Goal: Navigation & Orientation: Find specific page/section

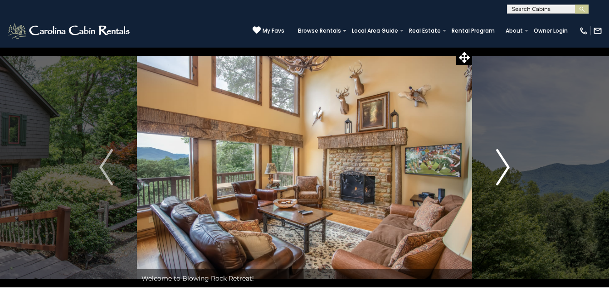
click at [509, 170] on img "Next" at bounding box center [503, 167] width 14 height 36
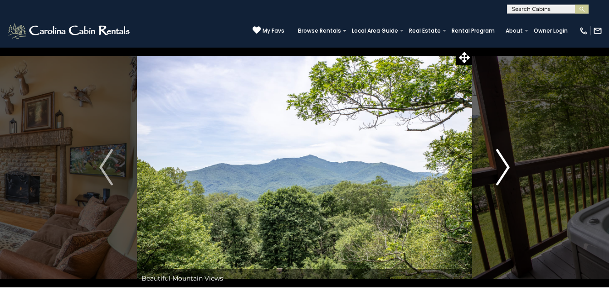
click at [509, 170] on img "Next" at bounding box center [503, 167] width 14 height 36
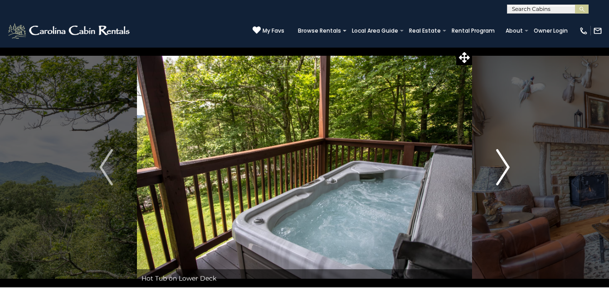
click at [509, 170] on img "Next" at bounding box center [503, 167] width 14 height 36
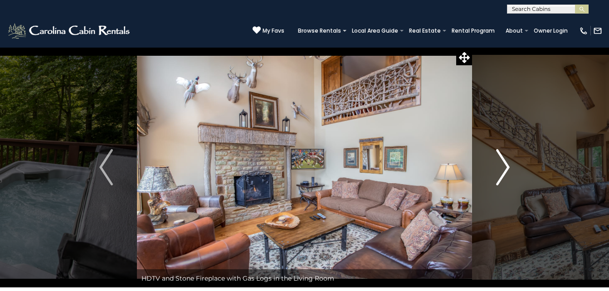
click at [509, 170] on img "Next" at bounding box center [503, 167] width 14 height 36
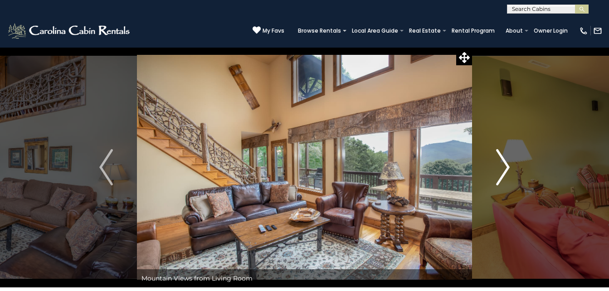
click at [509, 170] on img "Next" at bounding box center [503, 167] width 14 height 36
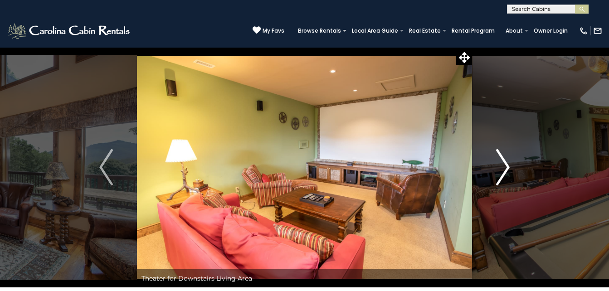
click at [509, 170] on img "Next" at bounding box center [503, 167] width 14 height 36
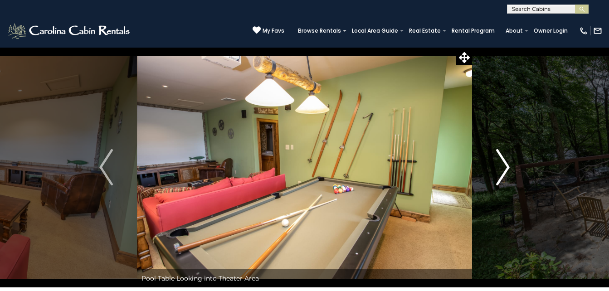
click at [509, 170] on img "Next" at bounding box center [503, 167] width 14 height 36
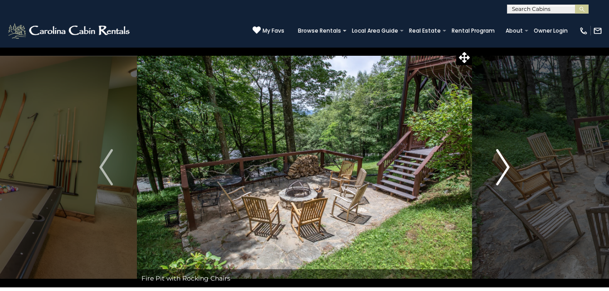
click at [509, 170] on img "Next" at bounding box center [503, 167] width 14 height 36
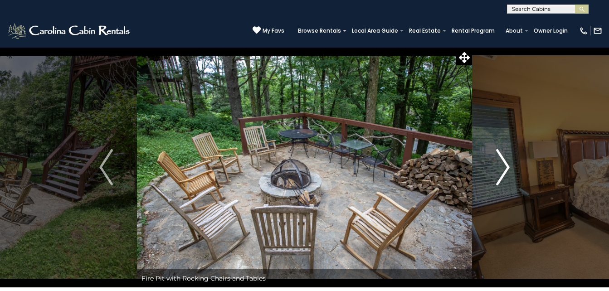
click at [509, 170] on img "Next" at bounding box center [503, 167] width 14 height 36
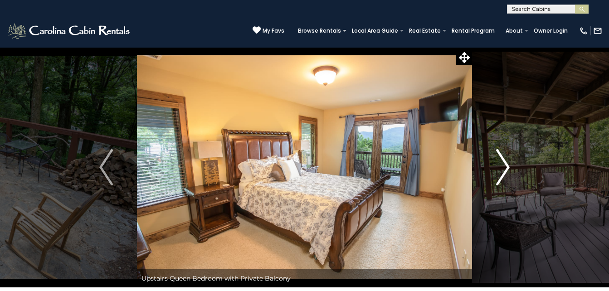
click at [509, 170] on img "Next" at bounding box center [503, 167] width 14 height 36
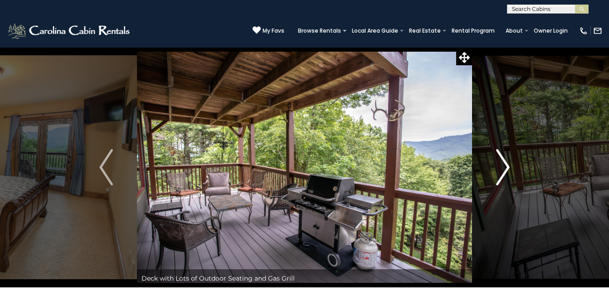
click at [509, 170] on img "Next" at bounding box center [503, 167] width 14 height 36
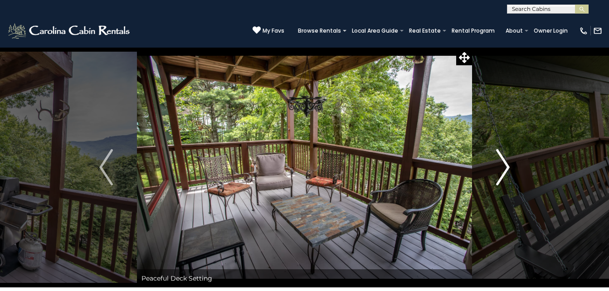
click at [509, 170] on img "Next" at bounding box center [503, 167] width 14 height 36
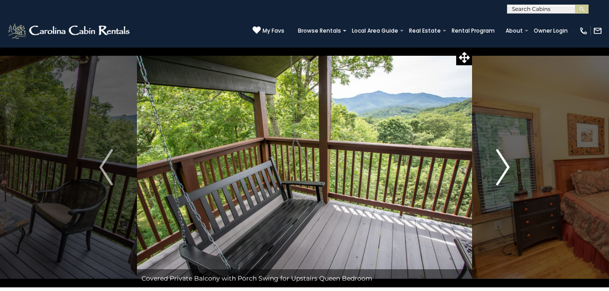
click at [509, 170] on img "Next" at bounding box center [503, 167] width 14 height 36
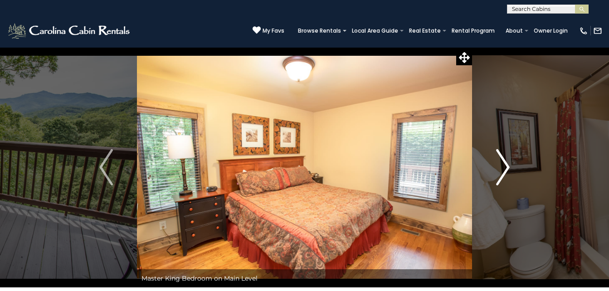
click at [509, 170] on img "Next" at bounding box center [503, 167] width 14 height 36
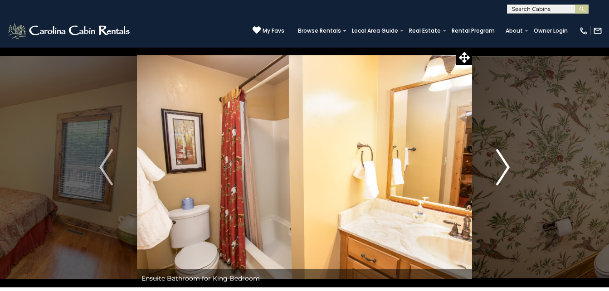
click at [509, 170] on img "Next" at bounding box center [503, 167] width 14 height 36
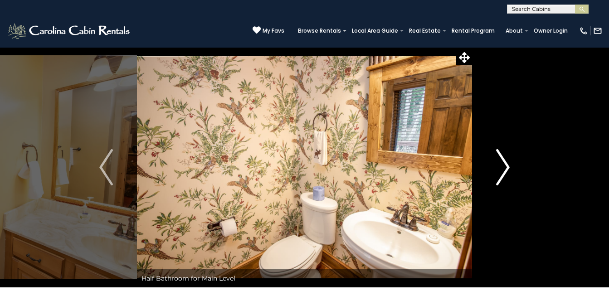
click at [509, 170] on img "Next" at bounding box center [503, 167] width 14 height 36
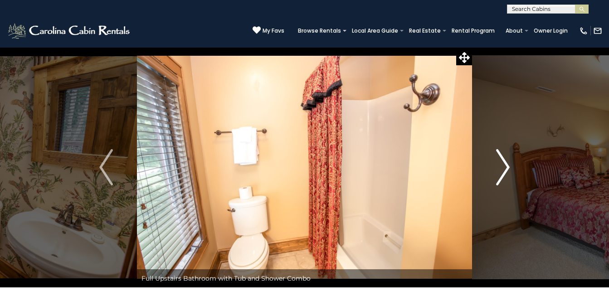
click at [509, 170] on img "Next" at bounding box center [503, 167] width 14 height 36
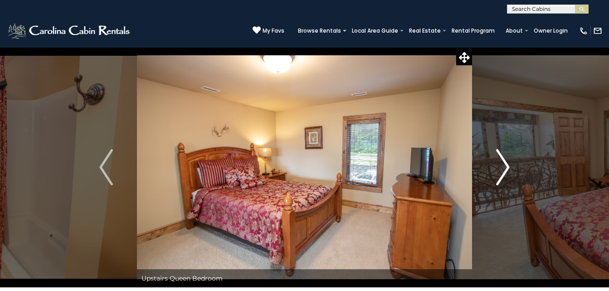
click at [509, 170] on img "Next" at bounding box center [503, 167] width 14 height 36
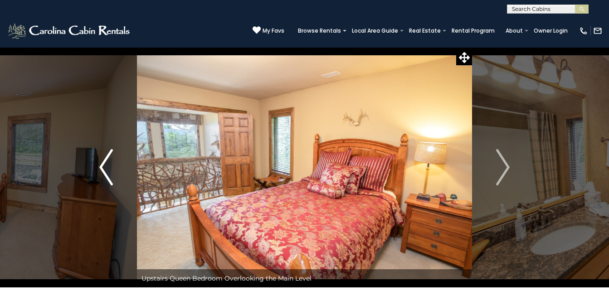
click at [105, 160] on img "Previous" at bounding box center [106, 167] width 14 height 36
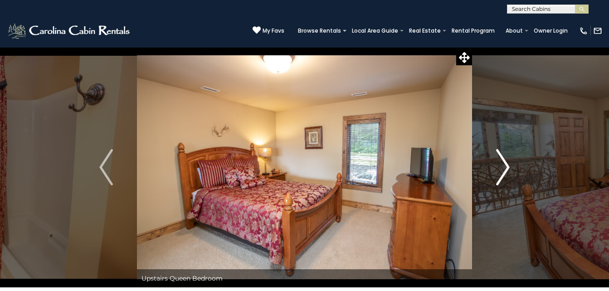
click at [501, 171] on img "Next" at bounding box center [503, 167] width 14 height 36
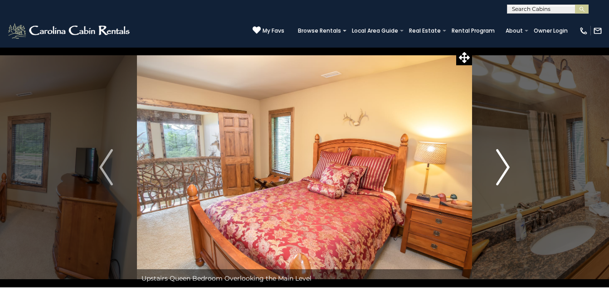
click at [501, 171] on img "Next" at bounding box center [503, 167] width 14 height 36
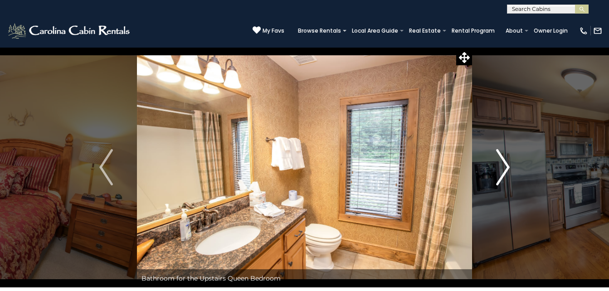
click at [501, 171] on img "Next" at bounding box center [503, 167] width 14 height 36
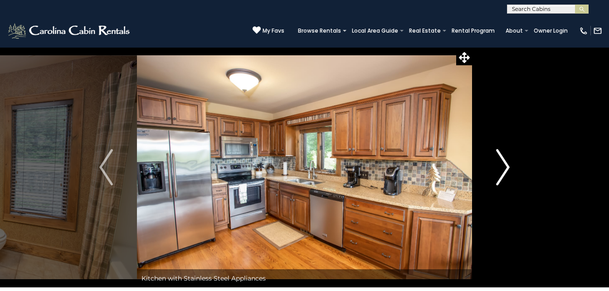
click at [501, 171] on img "Next" at bounding box center [503, 167] width 14 height 36
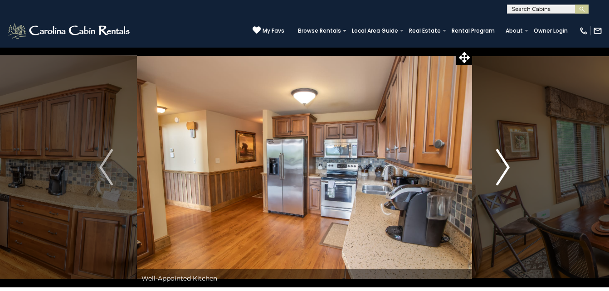
click at [501, 171] on img "Next" at bounding box center [503, 167] width 14 height 36
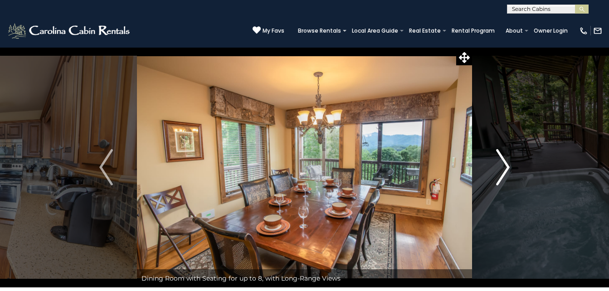
click at [501, 171] on img "Next" at bounding box center [503, 167] width 14 height 36
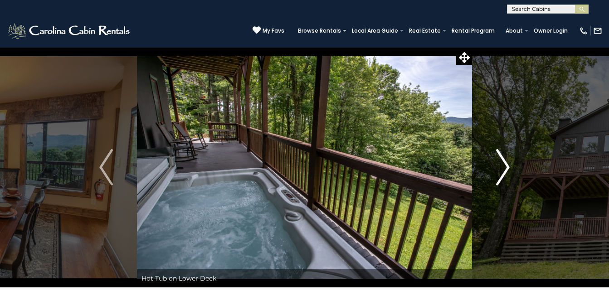
click at [501, 171] on img "Next" at bounding box center [503, 167] width 14 height 36
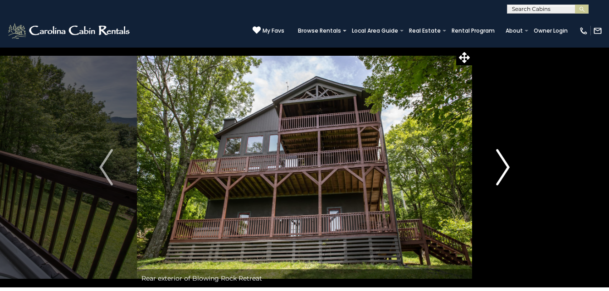
click at [501, 171] on img "Next" at bounding box center [503, 167] width 14 height 36
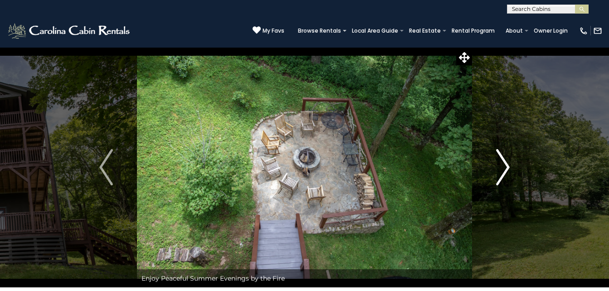
click at [501, 171] on img "Next" at bounding box center [503, 167] width 14 height 36
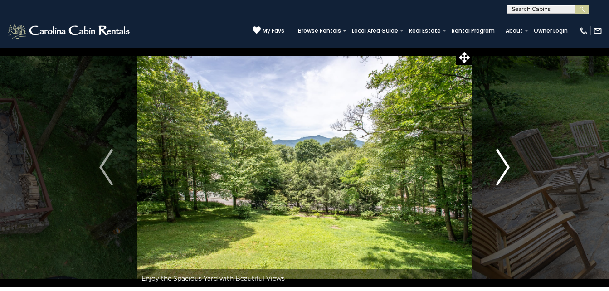
click at [501, 171] on img "Next" at bounding box center [503, 167] width 14 height 36
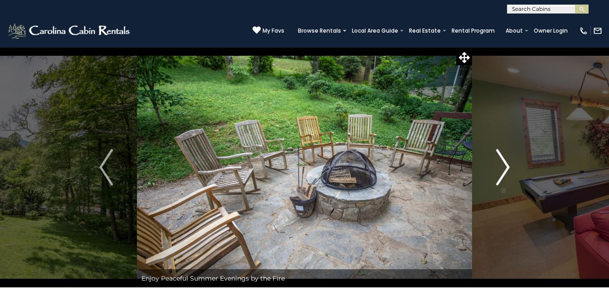
click at [501, 171] on img "Next" at bounding box center [503, 167] width 14 height 36
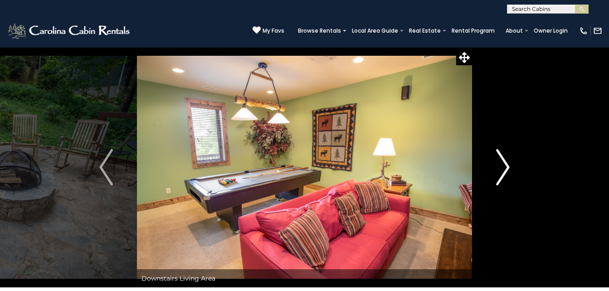
click at [501, 171] on img "Next" at bounding box center [503, 167] width 14 height 36
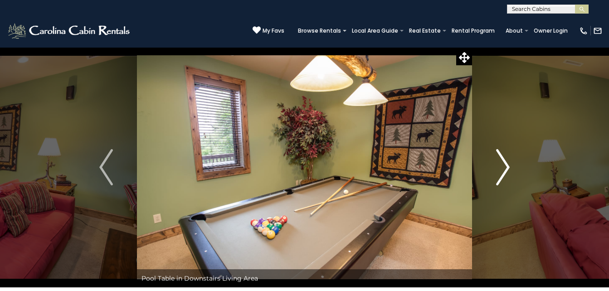
click at [501, 171] on img "Next" at bounding box center [503, 167] width 14 height 36
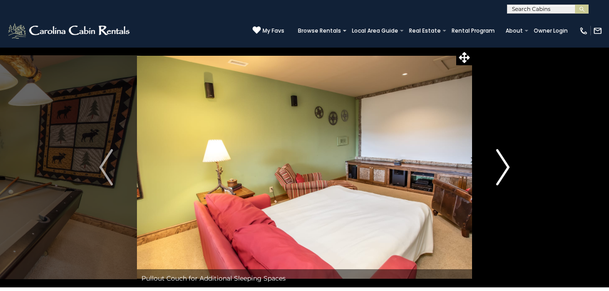
click at [501, 171] on img "Next" at bounding box center [503, 167] width 14 height 36
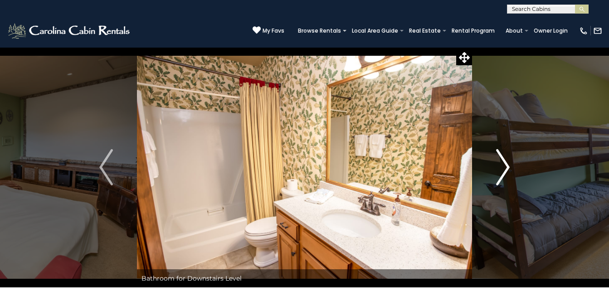
click at [501, 171] on img "Next" at bounding box center [503, 167] width 14 height 36
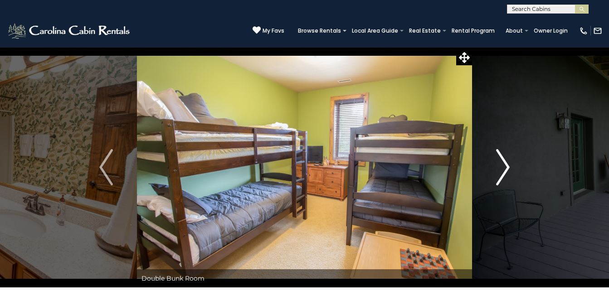
click at [501, 171] on img "Next" at bounding box center [503, 167] width 14 height 36
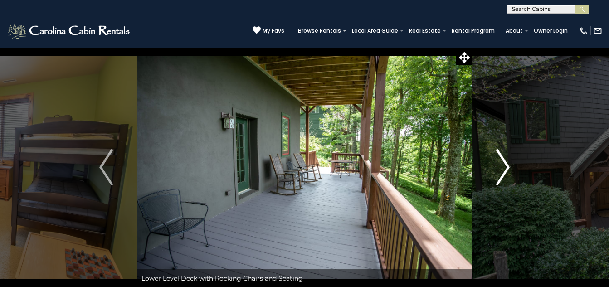
click at [501, 171] on img "Next" at bounding box center [503, 167] width 14 height 36
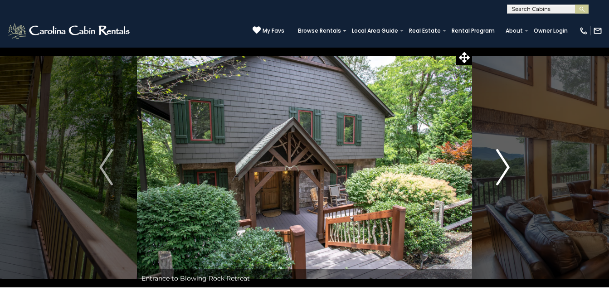
click at [501, 171] on img "Next" at bounding box center [503, 167] width 14 height 36
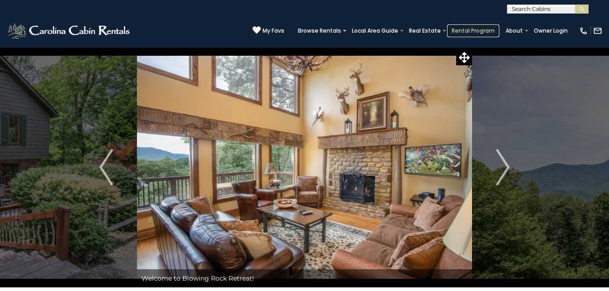
click at [447, 27] on link "Rental Program" at bounding box center [473, 30] width 52 height 13
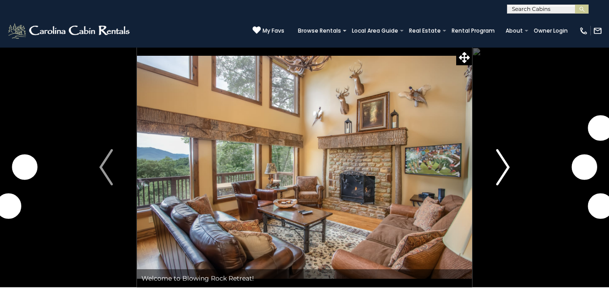
click at [504, 169] on img "Next" at bounding box center [503, 167] width 14 height 36
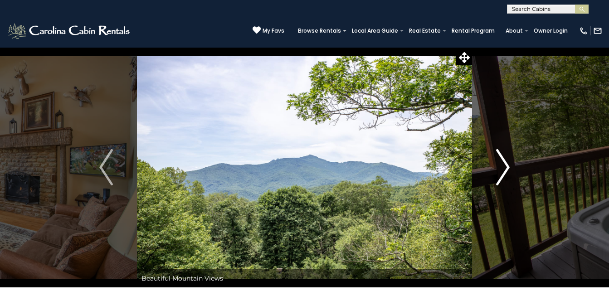
click at [504, 169] on img "Next" at bounding box center [503, 167] width 14 height 36
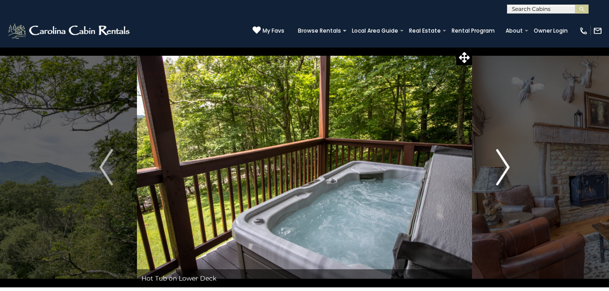
click at [504, 169] on img "Next" at bounding box center [503, 167] width 14 height 36
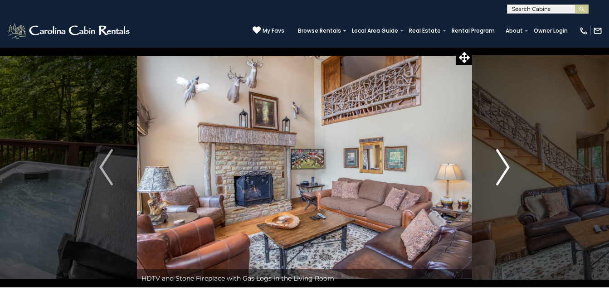
click at [504, 169] on img "Next" at bounding box center [503, 167] width 14 height 36
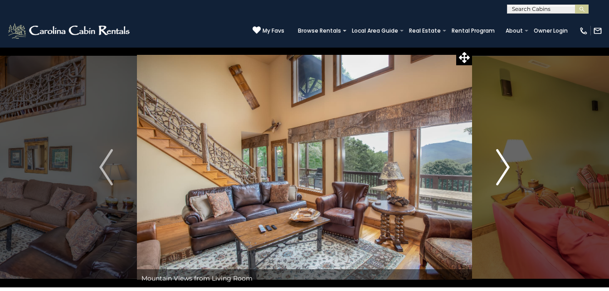
click at [504, 169] on img "Next" at bounding box center [503, 167] width 14 height 36
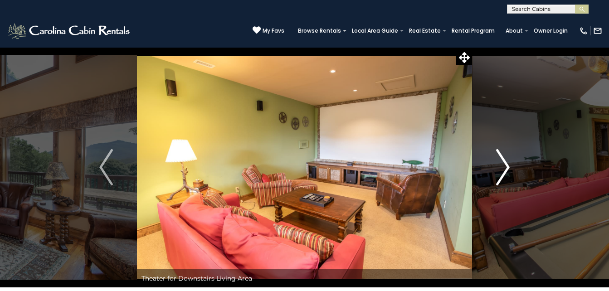
click at [503, 169] on img "Next" at bounding box center [503, 167] width 14 height 36
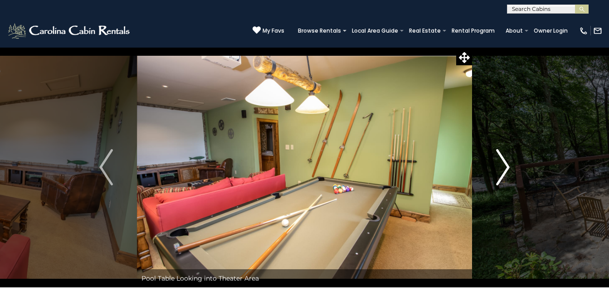
click at [503, 169] on img "Next" at bounding box center [503, 167] width 14 height 36
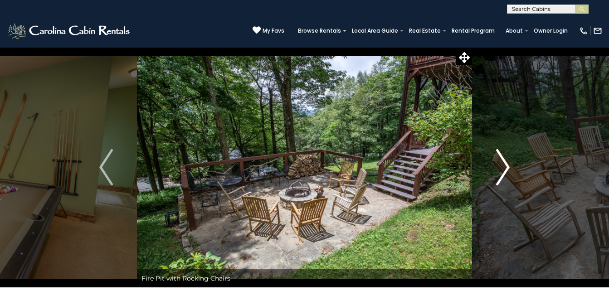
click at [503, 169] on img "Next" at bounding box center [503, 167] width 14 height 36
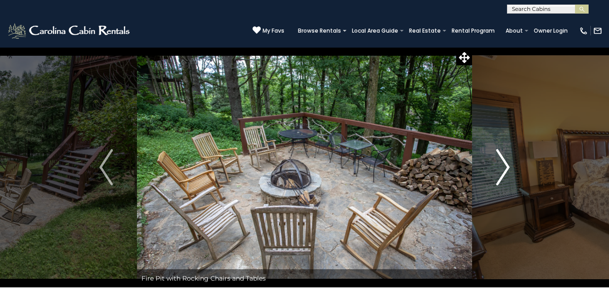
click at [503, 169] on img "Next" at bounding box center [503, 167] width 14 height 36
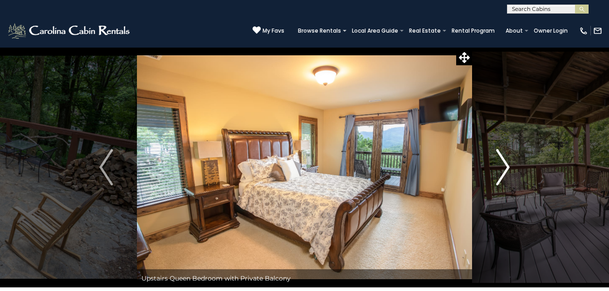
click at [503, 169] on img "Next" at bounding box center [503, 167] width 14 height 36
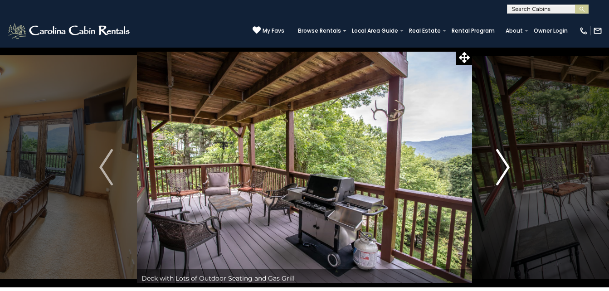
click at [502, 170] on img "Next" at bounding box center [503, 167] width 14 height 36
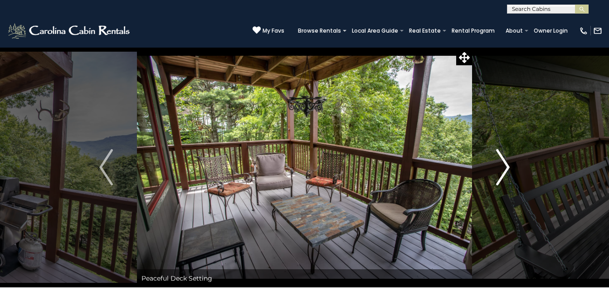
click at [502, 170] on img "Next" at bounding box center [503, 167] width 14 height 36
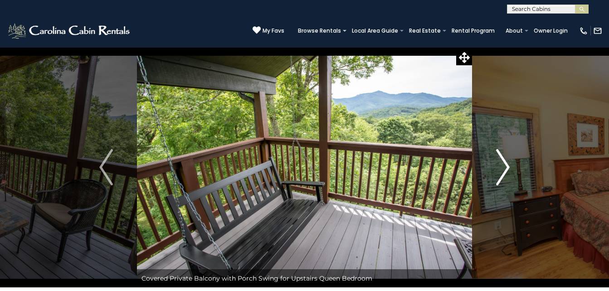
click at [502, 170] on img "Next" at bounding box center [503, 167] width 14 height 36
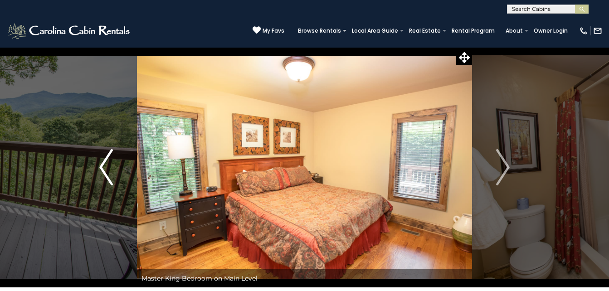
click at [108, 167] on img "Previous" at bounding box center [106, 167] width 14 height 36
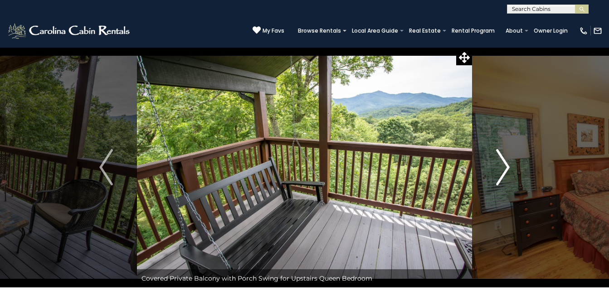
click at [511, 169] on button "Next" at bounding box center [503, 167] width 62 height 240
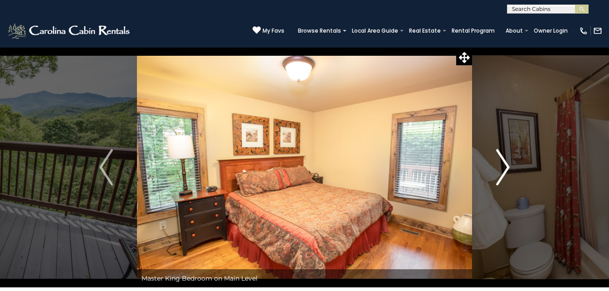
click at [511, 169] on button "Next" at bounding box center [503, 167] width 62 height 240
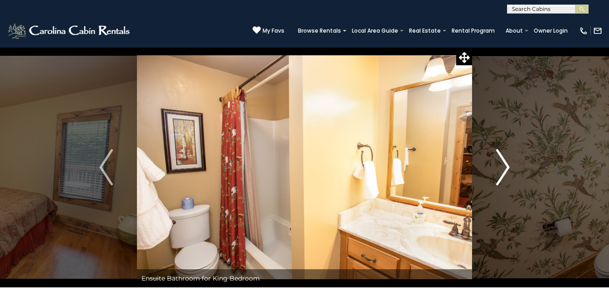
click at [511, 169] on button "Next" at bounding box center [503, 167] width 62 height 240
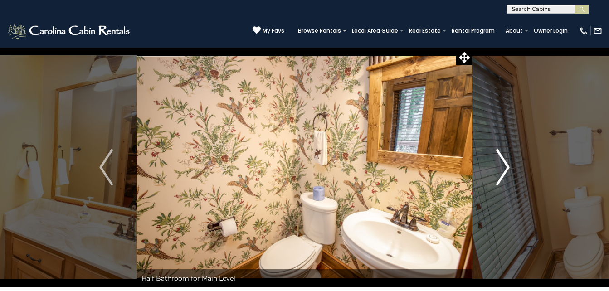
click at [511, 169] on button "Next" at bounding box center [503, 167] width 62 height 240
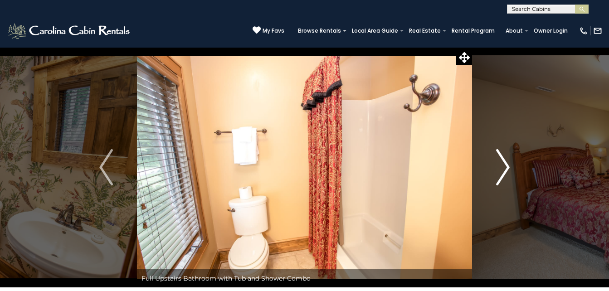
click at [511, 169] on button "Next" at bounding box center [503, 167] width 62 height 240
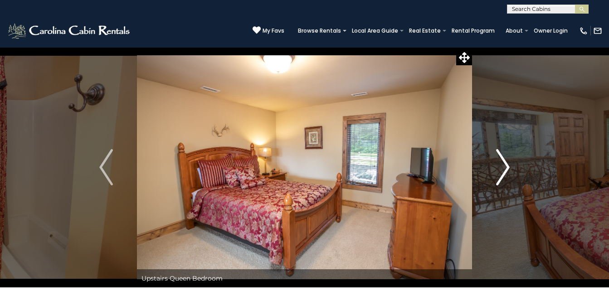
click at [511, 169] on button "Next" at bounding box center [503, 167] width 62 height 240
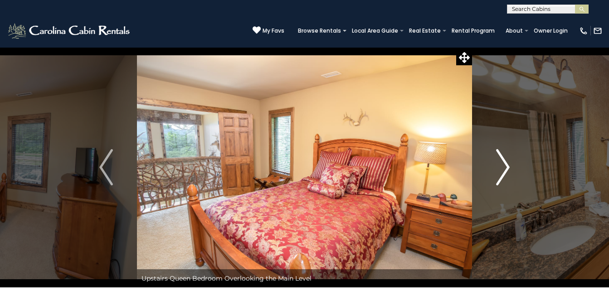
click at [511, 169] on button "Next" at bounding box center [503, 167] width 62 height 240
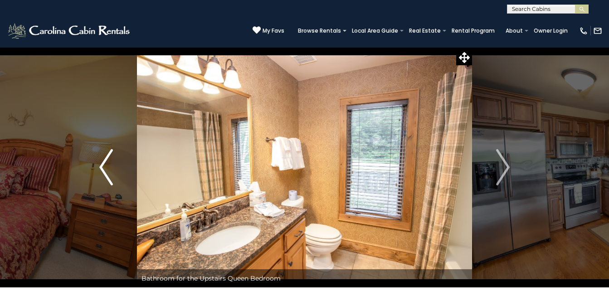
click at [105, 170] on img "Previous" at bounding box center [106, 167] width 14 height 36
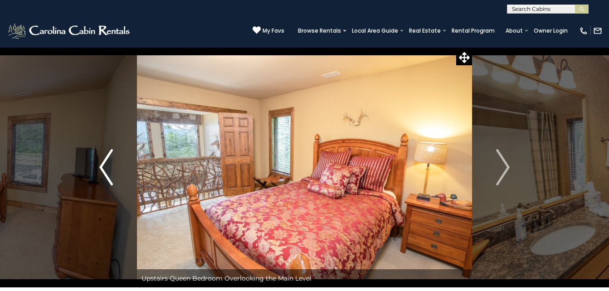
click at [105, 170] on img "Previous" at bounding box center [106, 167] width 14 height 36
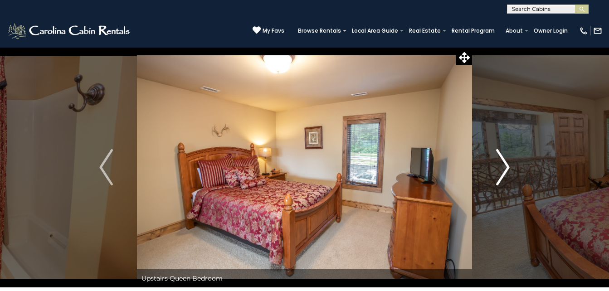
click at [508, 168] on img "Next" at bounding box center [503, 167] width 14 height 36
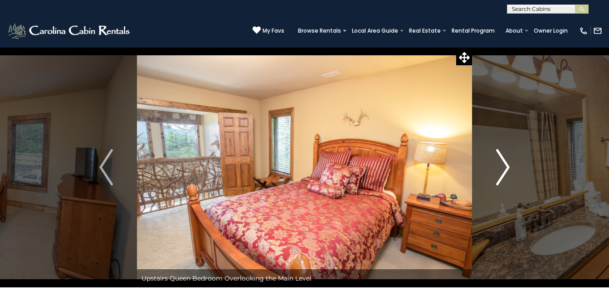
click at [508, 168] on img "Next" at bounding box center [503, 167] width 14 height 36
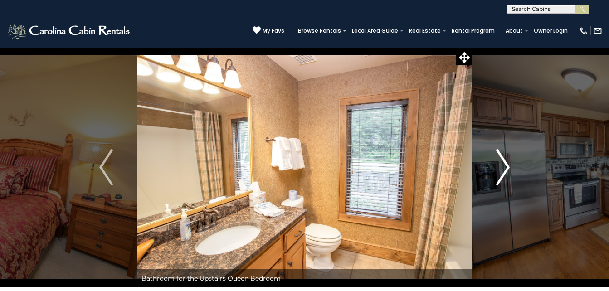
click at [508, 168] on img "Next" at bounding box center [503, 167] width 14 height 36
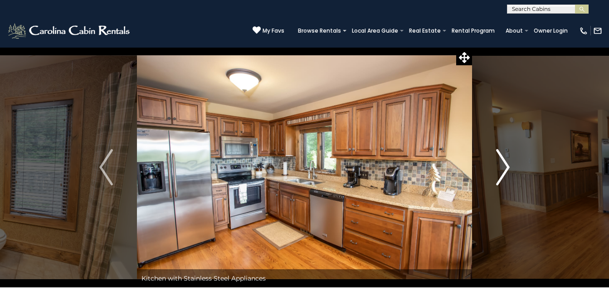
click at [508, 168] on img "Next" at bounding box center [503, 167] width 14 height 36
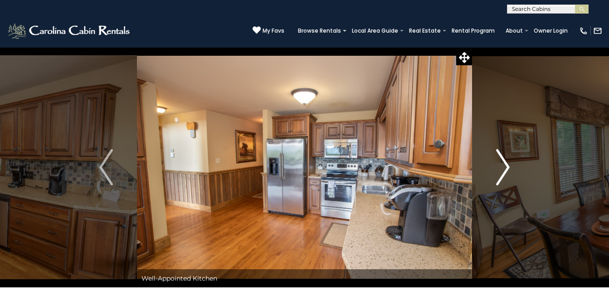
click at [508, 168] on img "Next" at bounding box center [503, 167] width 14 height 36
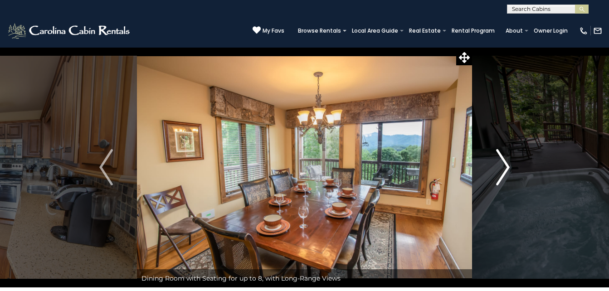
click at [508, 168] on img "Next" at bounding box center [503, 167] width 14 height 36
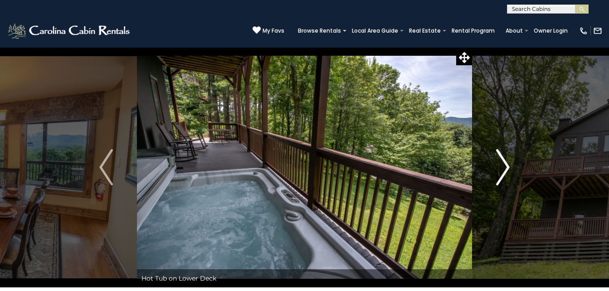
click at [508, 168] on img "Next" at bounding box center [503, 167] width 14 height 36
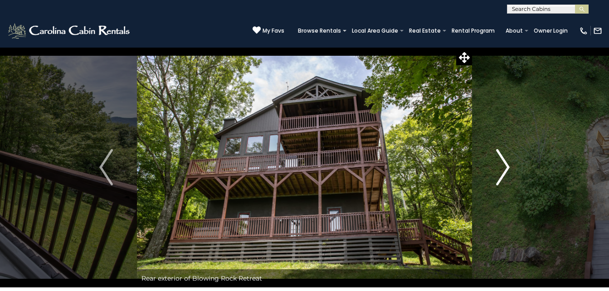
click at [508, 168] on img "Next" at bounding box center [503, 167] width 14 height 36
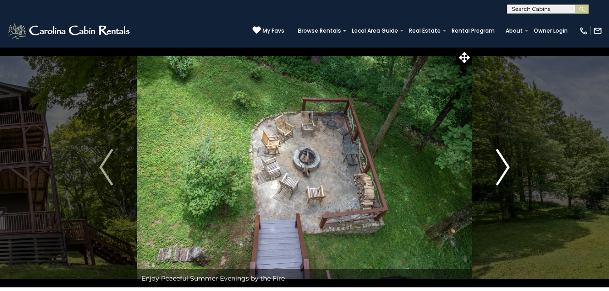
click at [508, 168] on img "Next" at bounding box center [503, 167] width 14 height 36
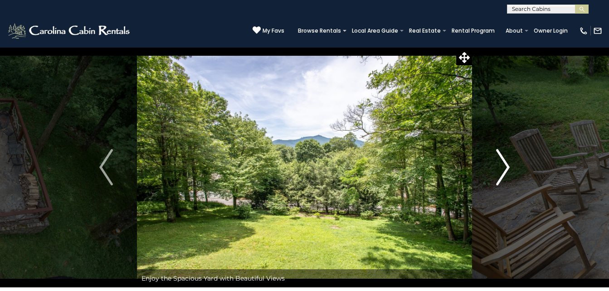
click at [508, 168] on img "Next" at bounding box center [503, 167] width 14 height 36
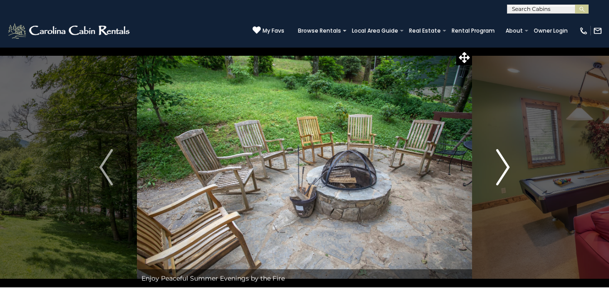
click at [508, 168] on img "Next" at bounding box center [503, 167] width 14 height 36
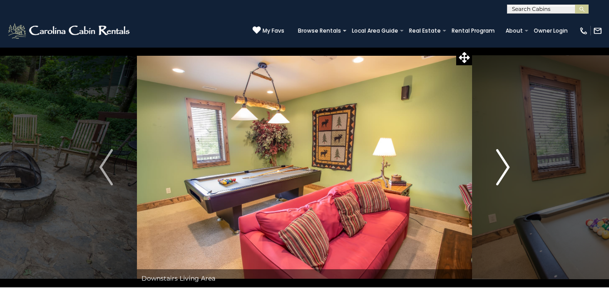
click at [508, 168] on img "Next" at bounding box center [503, 167] width 14 height 36
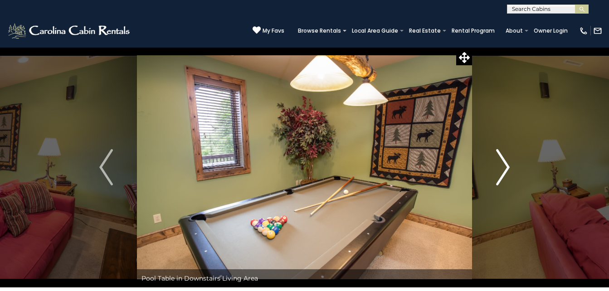
click at [508, 168] on img "Next" at bounding box center [503, 167] width 14 height 36
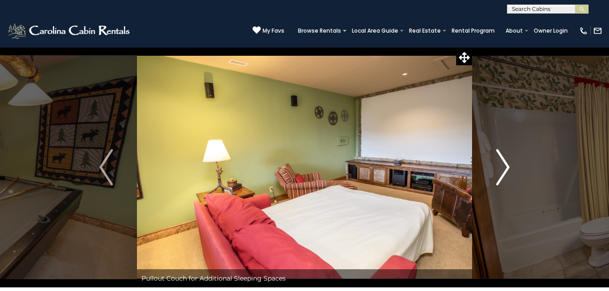
click at [508, 168] on img "Next" at bounding box center [503, 167] width 14 height 36
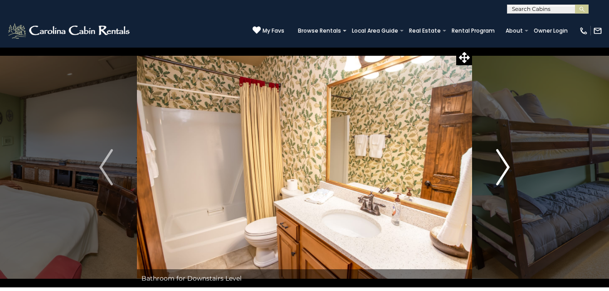
click at [508, 168] on img "Next" at bounding box center [503, 167] width 14 height 36
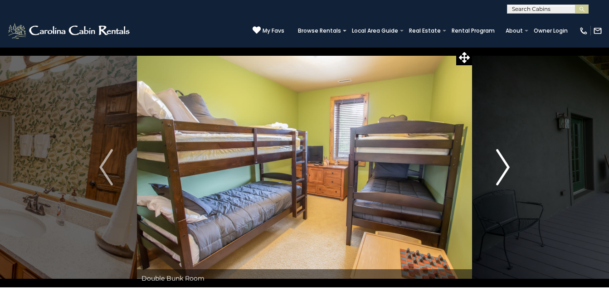
click at [511, 168] on button "Next" at bounding box center [503, 167] width 62 height 240
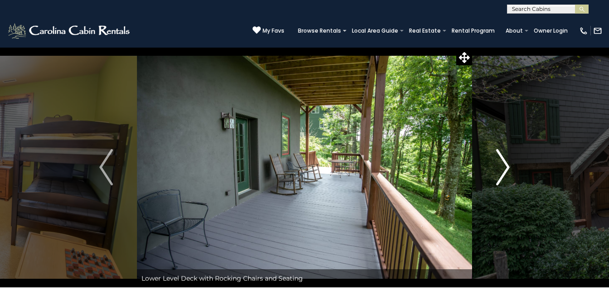
click at [511, 168] on button "Next" at bounding box center [503, 167] width 62 height 240
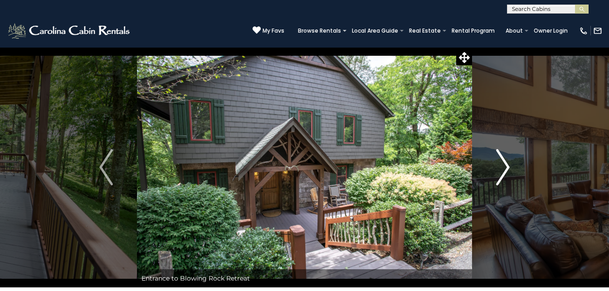
click at [511, 168] on button "Next" at bounding box center [503, 167] width 62 height 240
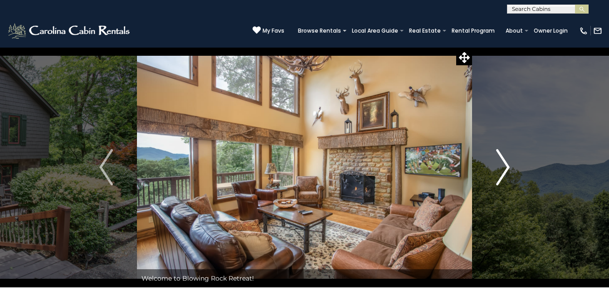
click at [507, 169] on img "Next" at bounding box center [503, 167] width 14 height 36
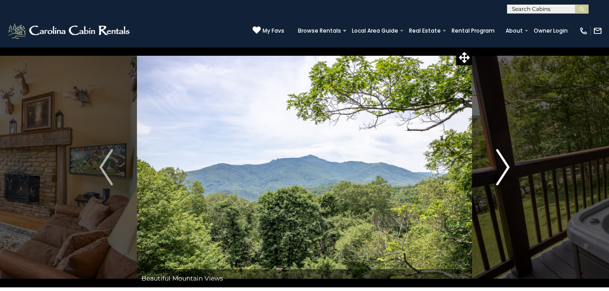
click at [507, 169] on img "Next" at bounding box center [503, 167] width 14 height 36
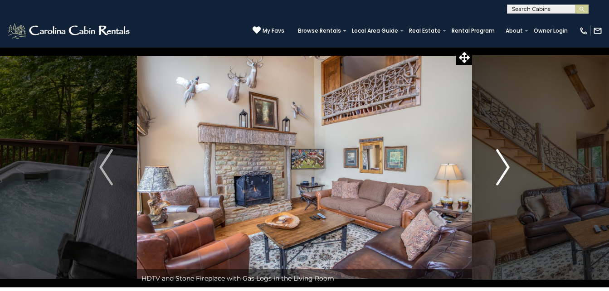
click at [507, 169] on img "Next" at bounding box center [503, 167] width 14 height 36
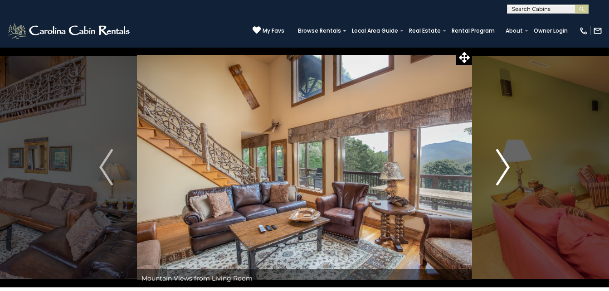
click at [507, 169] on img "Next" at bounding box center [503, 167] width 14 height 36
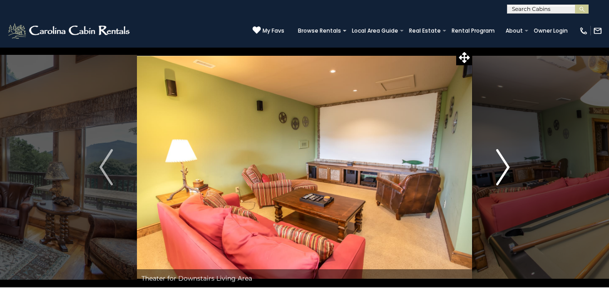
click at [507, 169] on img "Next" at bounding box center [503, 167] width 14 height 36
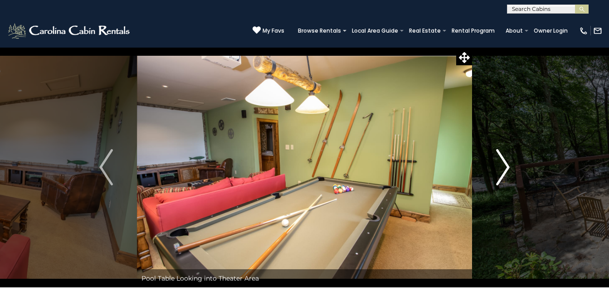
click at [507, 169] on img "Next" at bounding box center [503, 167] width 14 height 36
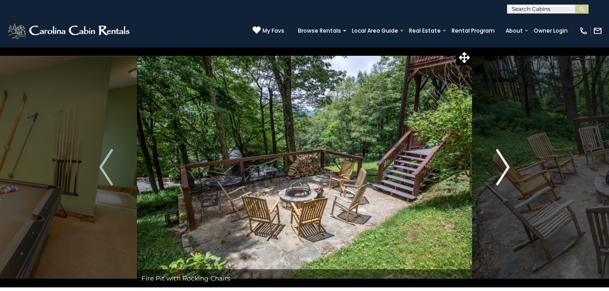
click at [507, 169] on img "Next" at bounding box center [503, 167] width 14 height 36
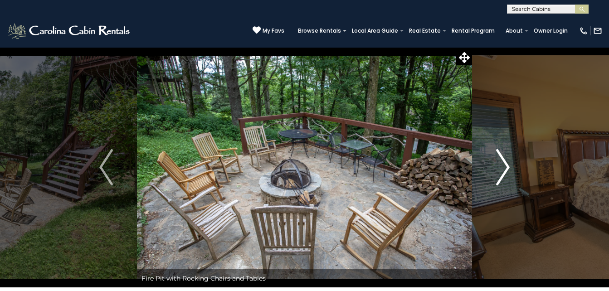
click at [507, 169] on img "Next" at bounding box center [503, 167] width 14 height 36
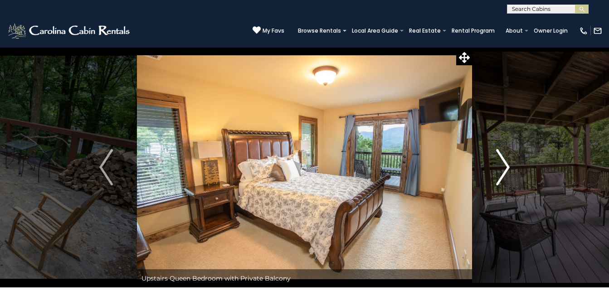
click at [507, 169] on img "Next" at bounding box center [503, 167] width 14 height 36
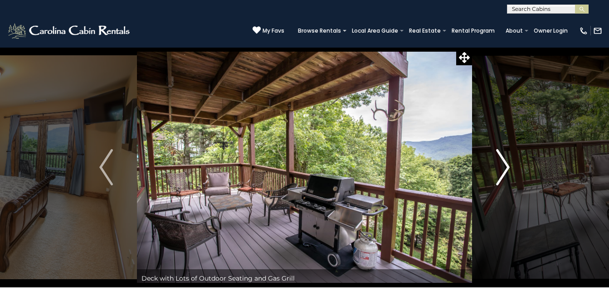
click at [507, 169] on img "Next" at bounding box center [503, 167] width 14 height 36
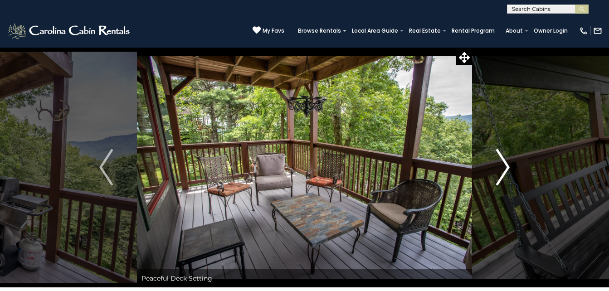
click at [507, 169] on img "Next" at bounding box center [503, 167] width 14 height 36
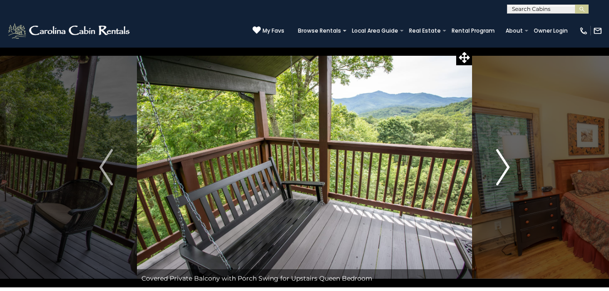
click at [507, 169] on img "Next" at bounding box center [503, 167] width 14 height 36
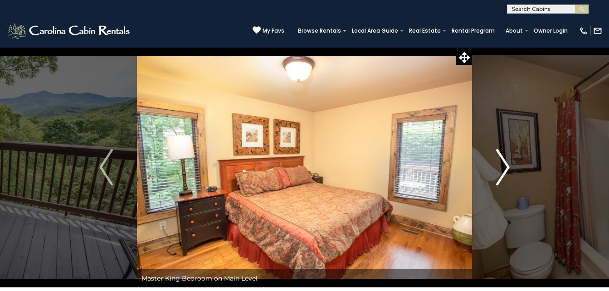
click at [507, 169] on img "Next" at bounding box center [503, 167] width 14 height 36
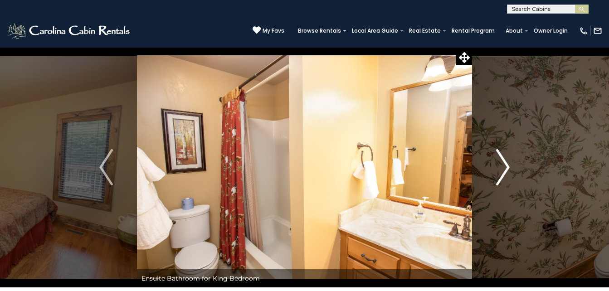
click at [507, 169] on img "Next" at bounding box center [503, 167] width 14 height 36
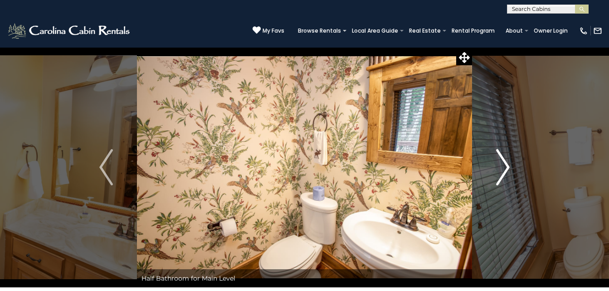
click at [507, 169] on img "Next" at bounding box center [503, 167] width 14 height 36
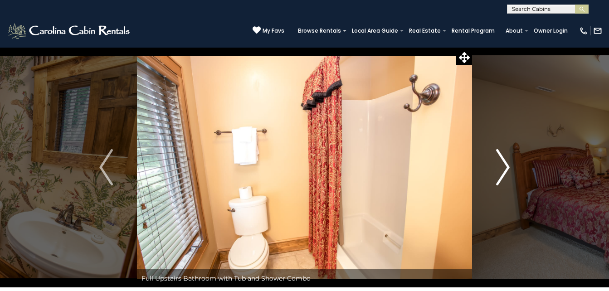
click at [507, 169] on img "Next" at bounding box center [503, 167] width 14 height 36
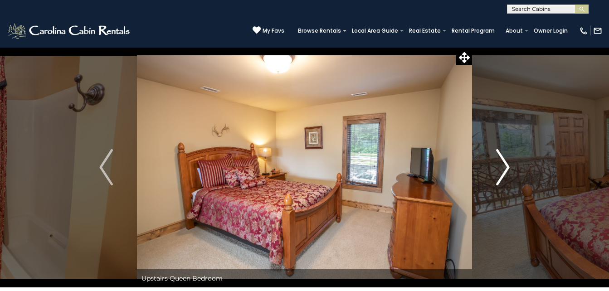
click at [507, 169] on img "Next" at bounding box center [503, 167] width 14 height 36
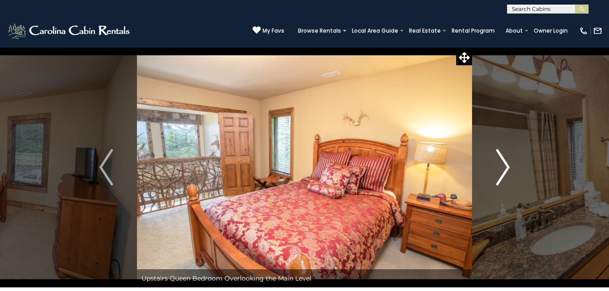
click at [507, 169] on img "Next" at bounding box center [503, 167] width 14 height 36
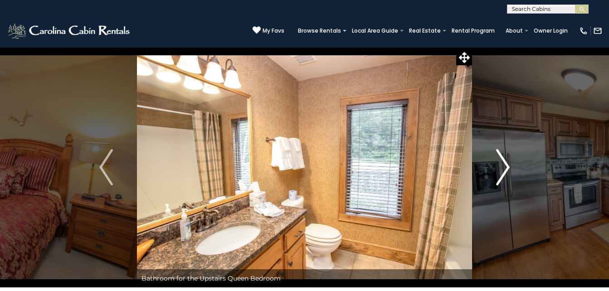
click at [507, 169] on img "Next" at bounding box center [503, 167] width 14 height 36
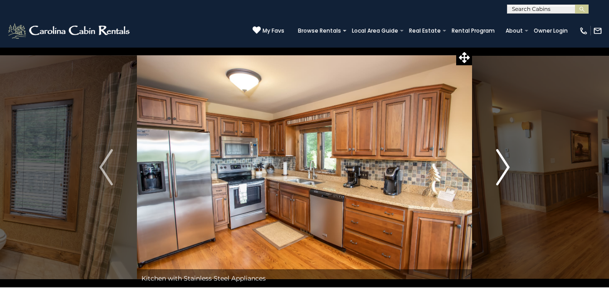
click at [507, 169] on img "Next" at bounding box center [503, 167] width 14 height 36
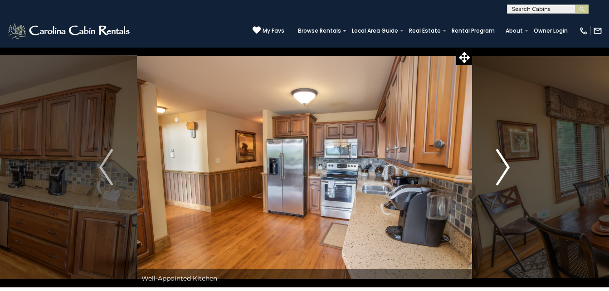
click at [507, 169] on img "Next" at bounding box center [503, 167] width 14 height 36
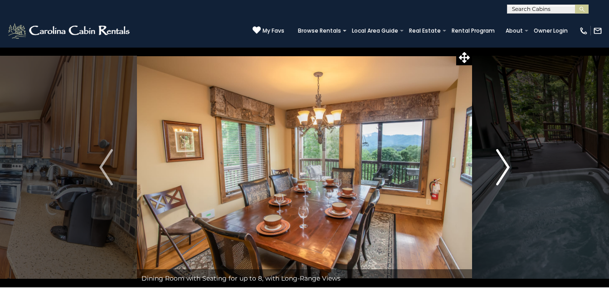
click at [507, 169] on img "Next" at bounding box center [503, 167] width 14 height 36
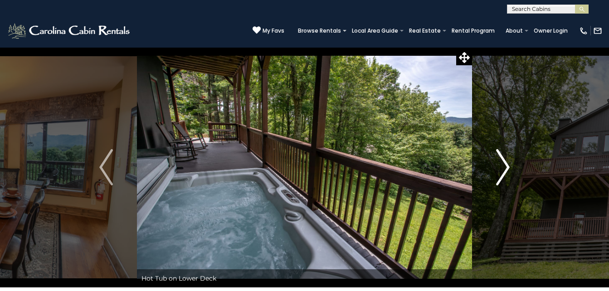
click at [507, 169] on img "Next" at bounding box center [503, 167] width 14 height 36
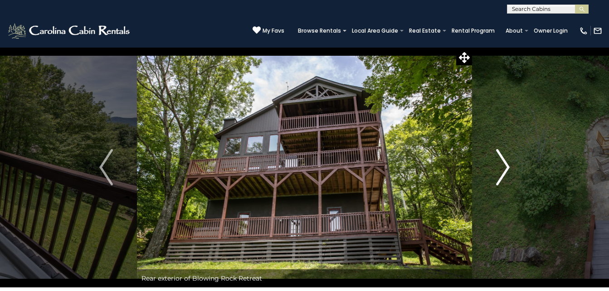
click at [507, 169] on img "Next" at bounding box center [503, 167] width 14 height 36
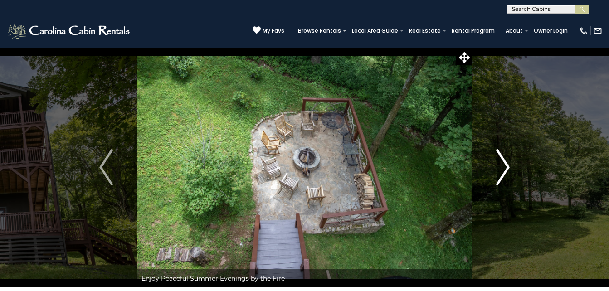
click at [507, 169] on img "Next" at bounding box center [503, 167] width 14 height 36
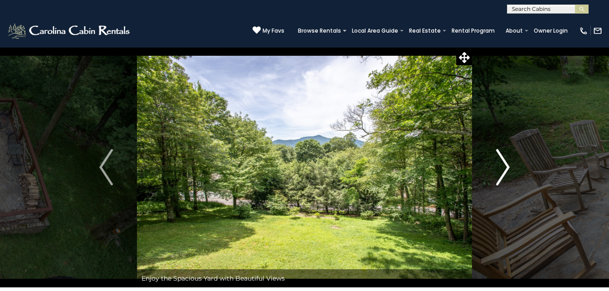
click at [507, 169] on img "Next" at bounding box center [503, 167] width 14 height 36
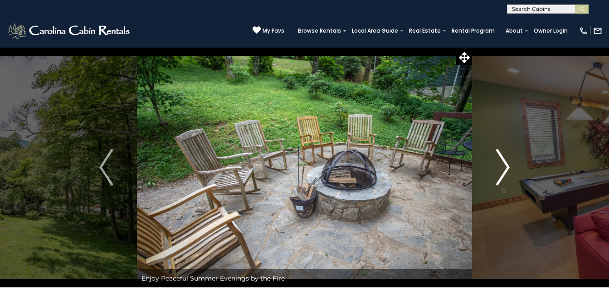
click at [507, 169] on img "Next" at bounding box center [503, 167] width 14 height 36
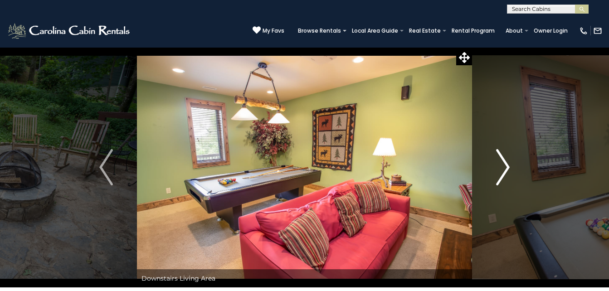
click at [507, 169] on img "Next" at bounding box center [503, 167] width 14 height 36
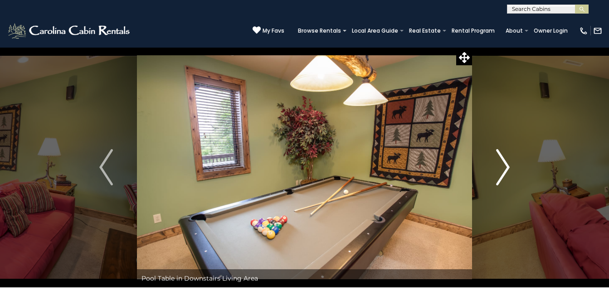
click at [507, 169] on img "Next" at bounding box center [503, 167] width 14 height 36
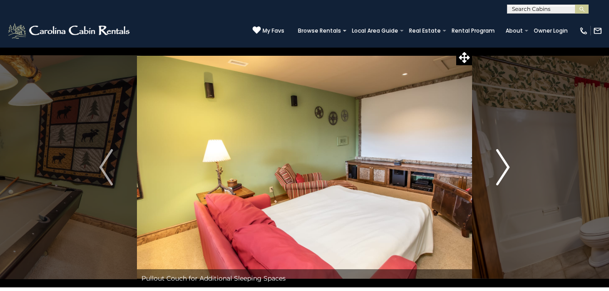
click at [507, 169] on img "Next" at bounding box center [503, 167] width 14 height 36
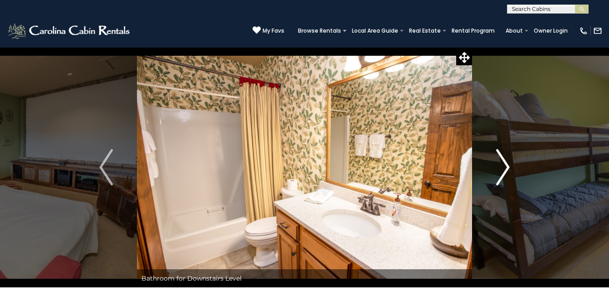
click at [507, 169] on img "Next" at bounding box center [503, 167] width 14 height 36
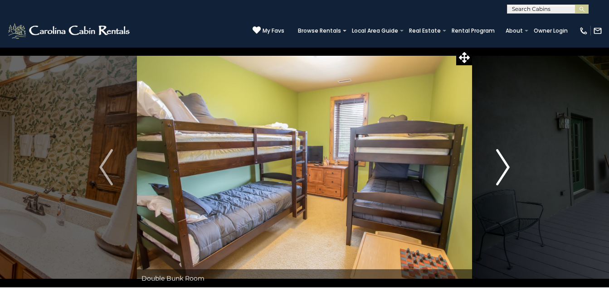
click at [507, 169] on img "Next" at bounding box center [503, 167] width 14 height 36
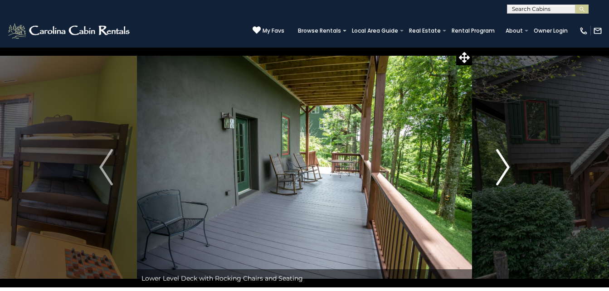
click at [507, 169] on img "Next" at bounding box center [503, 167] width 14 height 36
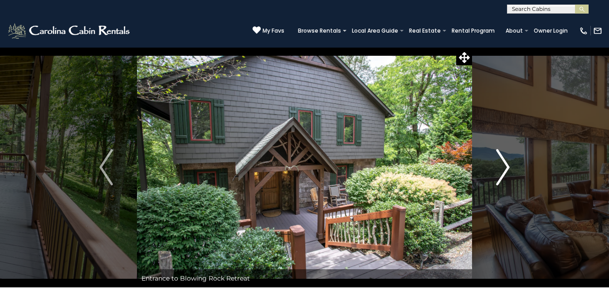
click at [507, 169] on img "Next" at bounding box center [503, 167] width 14 height 36
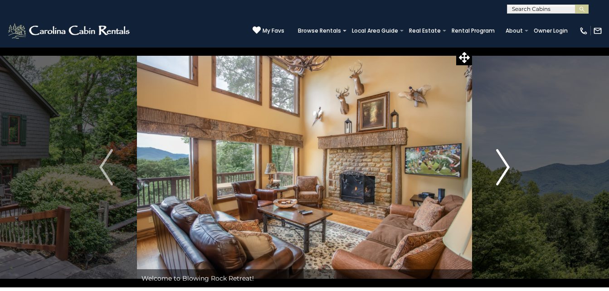
click at [507, 169] on img "Next" at bounding box center [503, 167] width 14 height 36
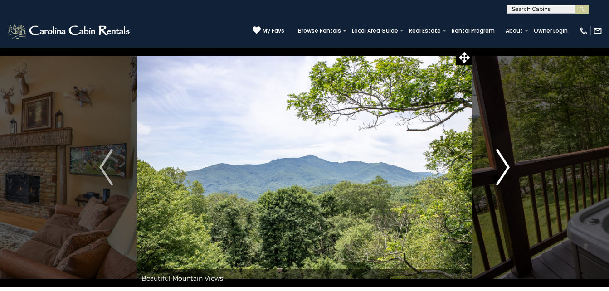
click at [507, 169] on img "Next" at bounding box center [503, 167] width 14 height 36
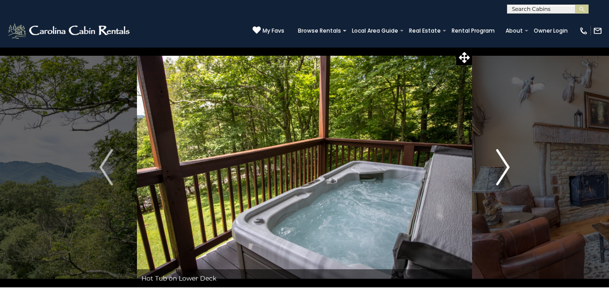
click at [507, 169] on img "Next" at bounding box center [503, 167] width 14 height 36
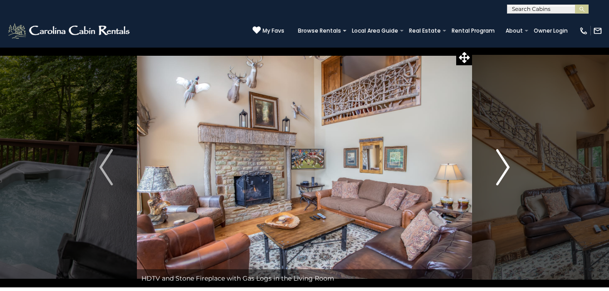
click at [507, 169] on img "Next" at bounding box center [503, 167] width 14 height 36
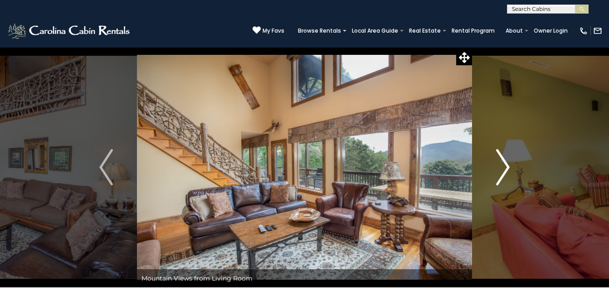
click at [507, 169] on img "Next" at bounding box center [503, 167] width 14 height 36
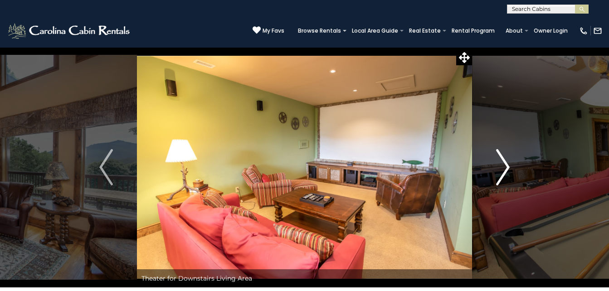
click at [507, 169] on img "Next" at bounding box center [503, 167] width 14 height 36
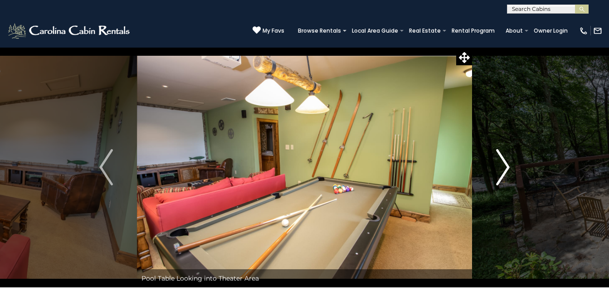
click at [507, 169] on img "Next" at bounding box center [503, 167] width 14 height 36
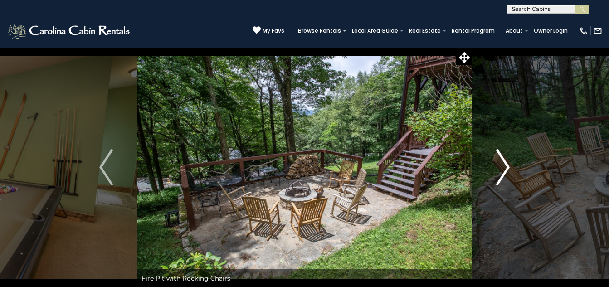
click at [507, 169] on img "Next" at bounding box center [503, 167] width 14 height 36
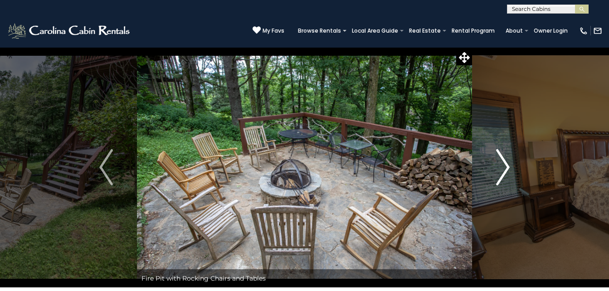
click at [507, 169] on img "Next" at bounding box center [503, 167] width 14 height 36
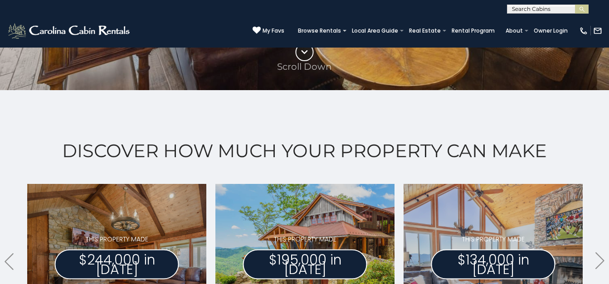
scroll to position [348, 0]
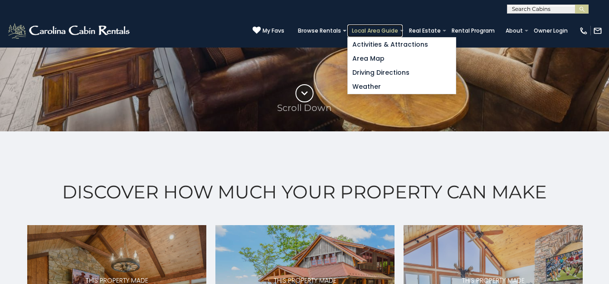
click at [347, 24] on link "Local Area Guide" at bounding box center [374, 30] width 55 height 13
